Goal: Task Accomplishment & Management: Manage account settings

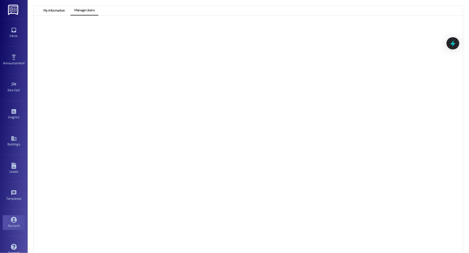
click at [64, 10] on button "My Information" at bounding box center [54, 10] width 29 height 9
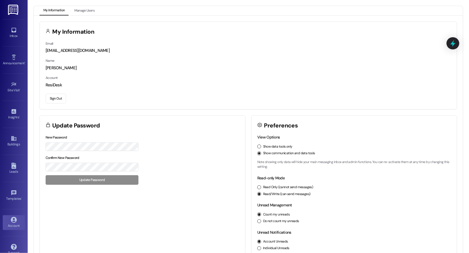
click at [59, 102] on button "Sign Out" at bounding box center [56, 99] width 20 height 10
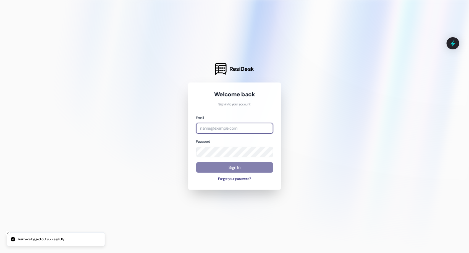
click at [260, 130] on input "email" at bounding box center [234, 128] width 77 height 11
click at [0, 253] on com-1password-button at bounding box center [0, 253] width 0 height 0
paste input "[GEOGRAPHIC_DATA]"
type input "[GEOGRAPHIC_DATA]"
click at [228, 122] on div "Email lih" at bounding box center [234, 124] width 77 height 19
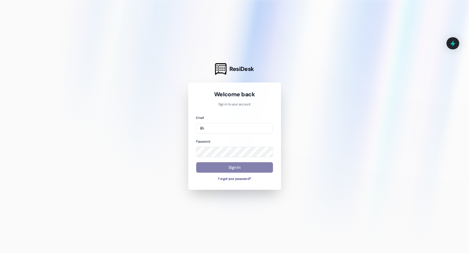
click at [208, 139] on div "Password" at bounding box center [234, 148] width 77 height 19
click at [208, 138] on div "Email lih Password Sign In Forgot your password?" at bounding box center [234, 148] width 77 height 67
click at [217, 130] on input "lih" at bounding box center [234, 128] width 77 height 11
type input "l"
type input "L"
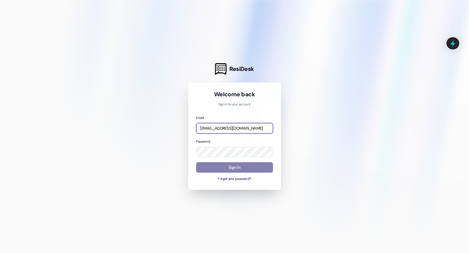
type input "[EMAIL_ADDRESS][DOMAIN_NAME]"
